Goal: Task Accomplishment & Management: Manage account settings

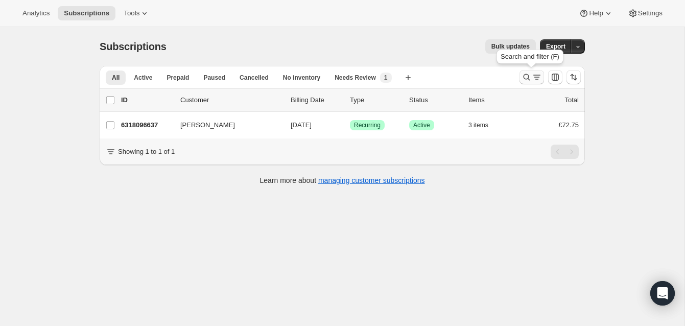
click at [526, 73] on icon "Search and filter results" at bounding box center [527, 77] width 10 height 10
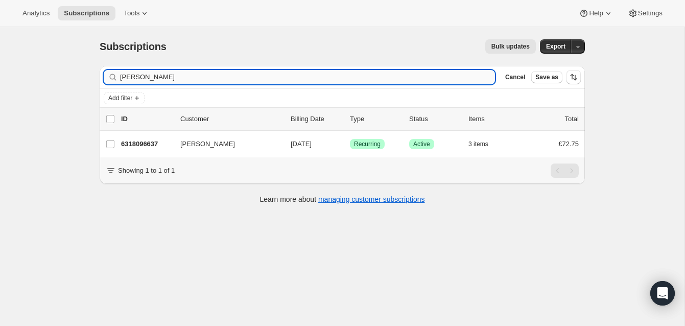
drag, startPoint x: 154, startPoint y: 79, endPoint x: 146, endPoint y: 78, distance: 8.2
click at [135, 78] on input "[PERSON_NAME]" at bounding box center [307, 77] width 375 height 14
drag, startPoint x: 142, startPoint y: 79, endPoint x: 114, endPoint y: 76, distance: 28.2
click at [114, 76] on div "[PERSON_NAME] Clear" at bounding box center [299, 77] width 391 height 14
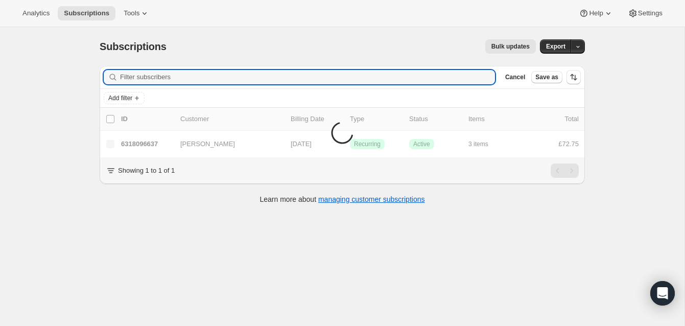
scroll to position [27, 0]
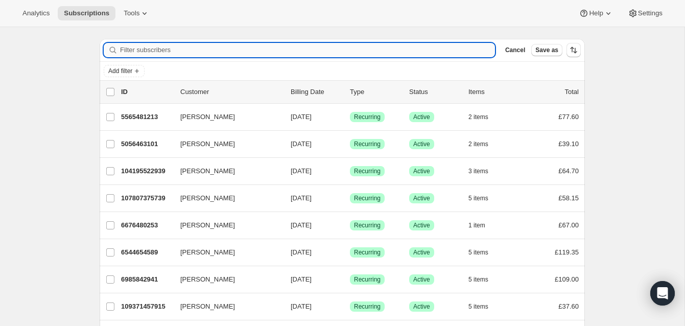
click at [139, 50] on input "Filter subscribers" at bounding box center [307, 50] width 375 height 14
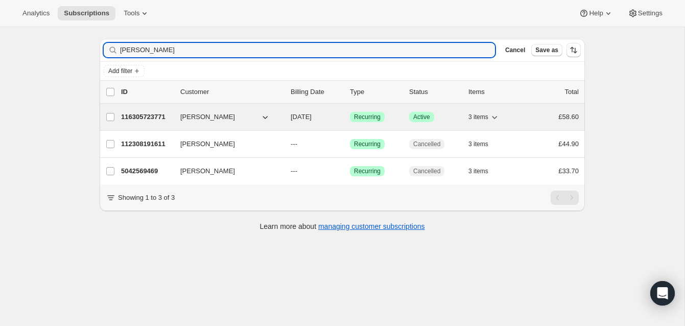
type input "[PERSON_NAME]"
click at [157, 113] on p "116305723771" at bounding box center [146, 117] width 51 height 10
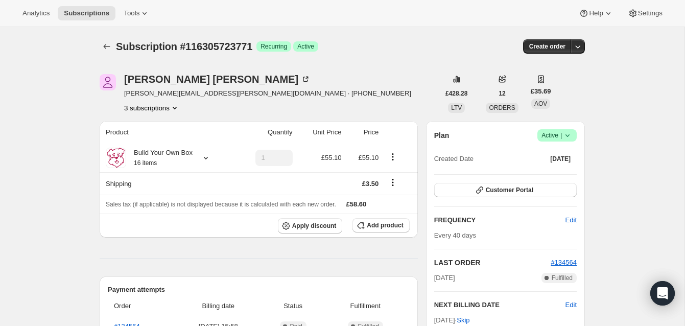
click at [550, 132] on span "Active |" at bounding box center [557, 135] width 31 height 10
click at [546, 172] on span "Cancel subscription" at bounding box center [554, 173] width 58 height 8
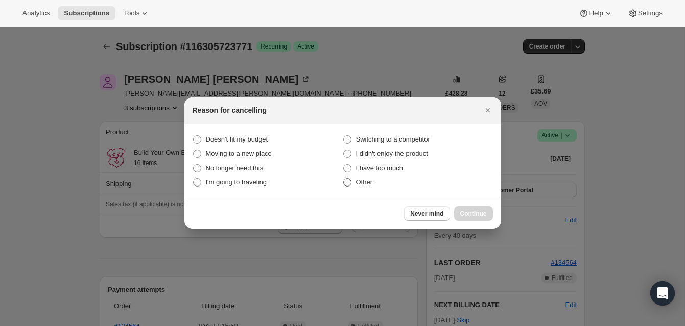
click at [349, 184] on span ":rbv:" at bounding box center [347, 182] width 8 height 8
click at [344, 179] on input "Other" at bounding box center [343, 178] width 1 height 1
radio input "true"
click at [483, 210] on span "Continue" at bounding box center [473, 214] width 27 height 8
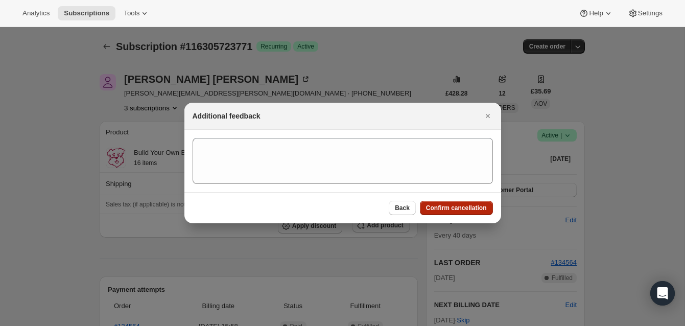
click at [473, 203] on button "Confirm cancellation" at bounding box center [456, 208] width 73 height 14
